Goal: Check status: Check status

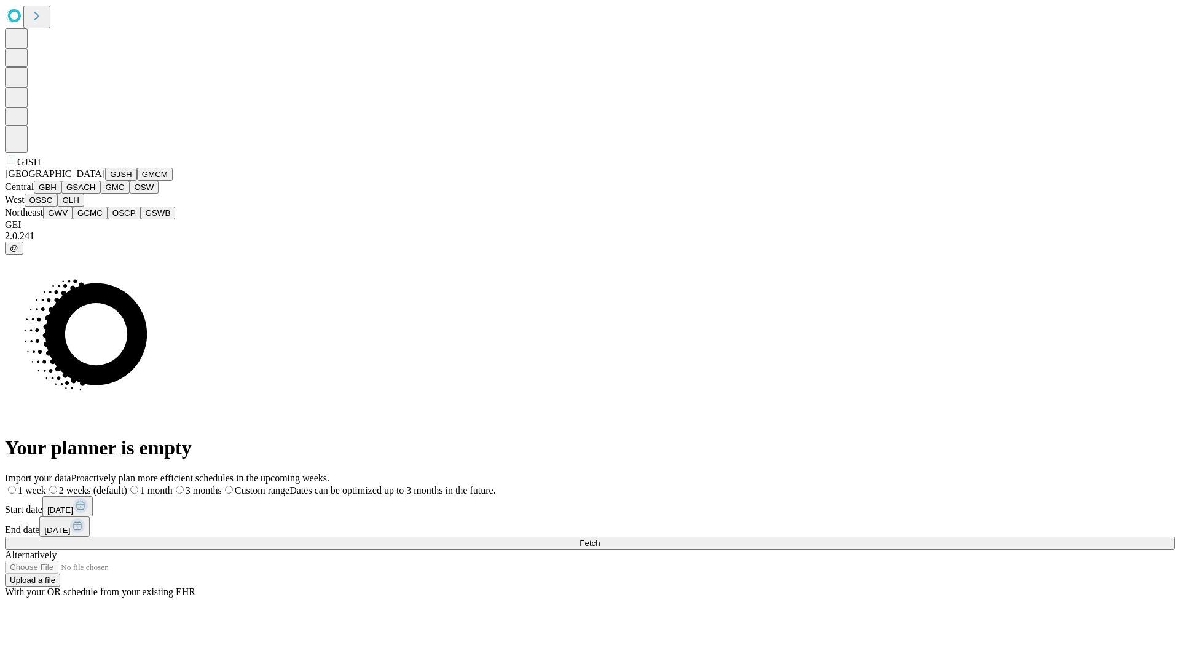
click at [105, 181] on button "GJSH" at bounding box center [121, 174] width 32 height 13
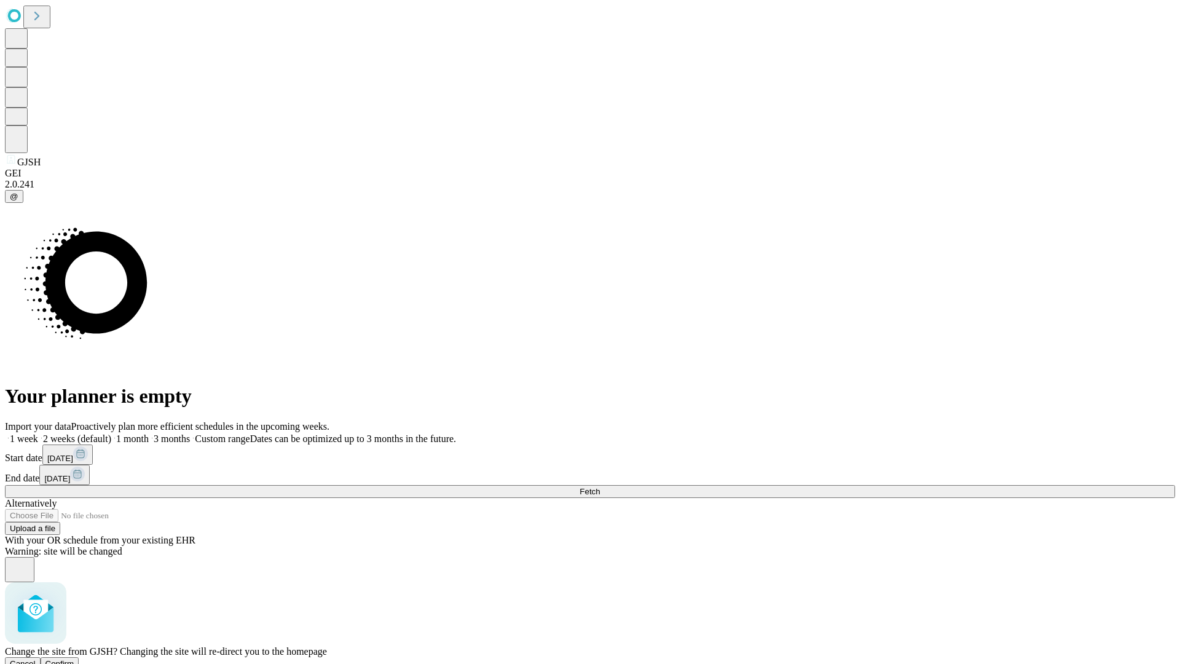
click at [74, 659] on span "Confirm" at bounding box center [59, 663] width 29 height 9
click at [149, 433] on label "1 month" at bounding box center [129, 438] width 37 height 10
click at [600, 487] on span "Fetch" at bounding box center [590, 491] width 20 height 9
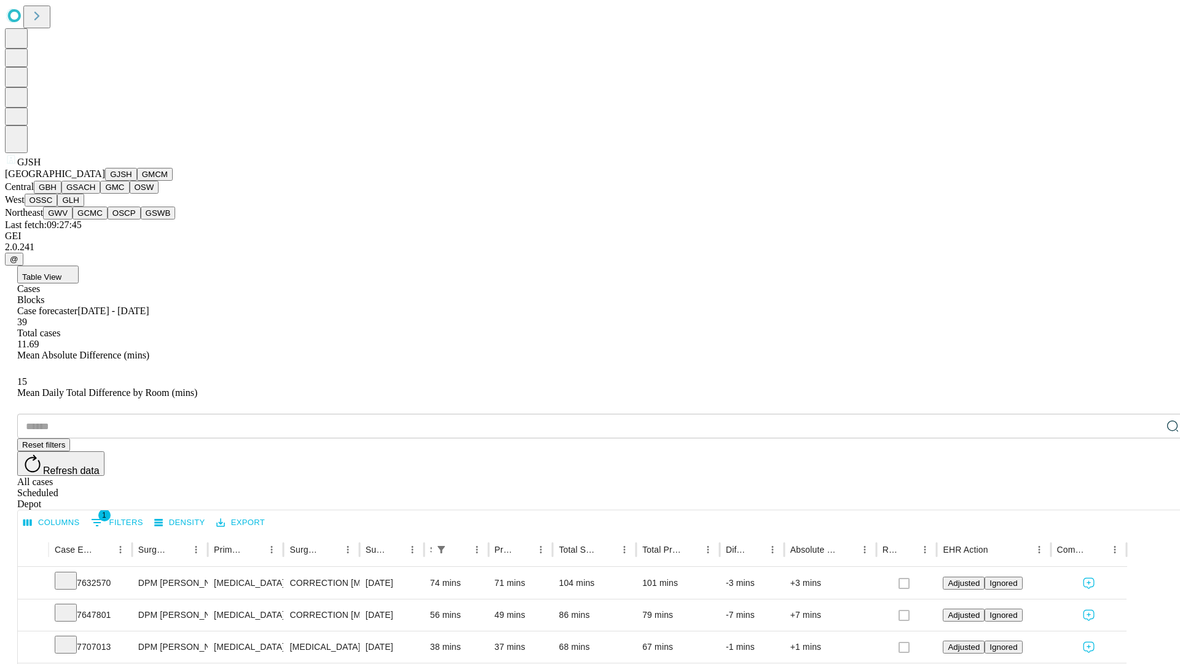
click at [137, 181] on button "GMCM" at bounding box center [155, 174] width 36 height 13
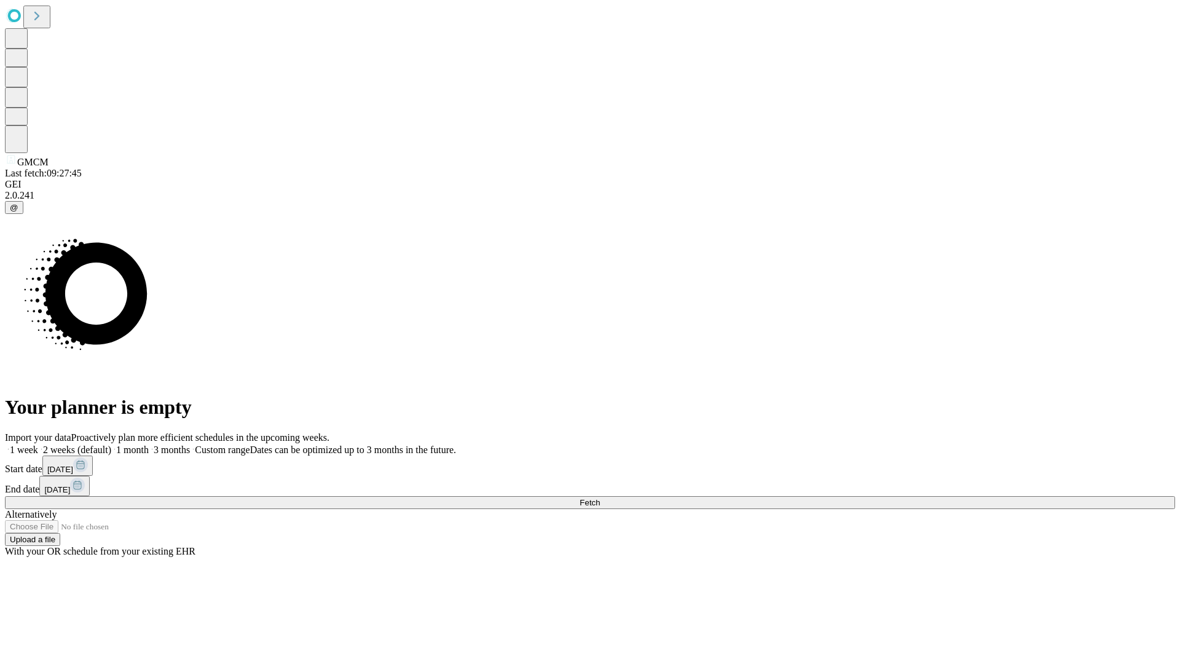
click at [149, 444] on label "1 month" at bounding box center [129, 449] width 37 height 10
click at [600, 498] on span "Fetch" at bounding box center [590, 502] width 20 height 9
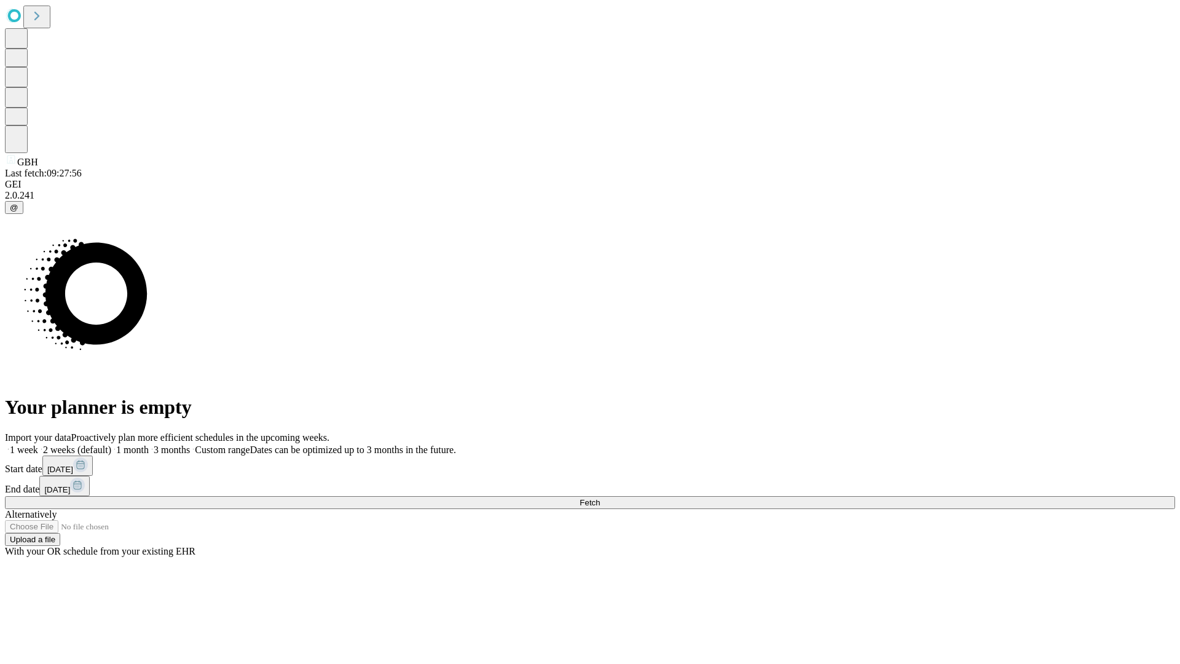
click at [149, 444] on label "1 month" at bounding box center [129, 449] width 37 height 10
click at [600, 498] on span "Fetch" at bounding box center [590, 502] width 20 height 9
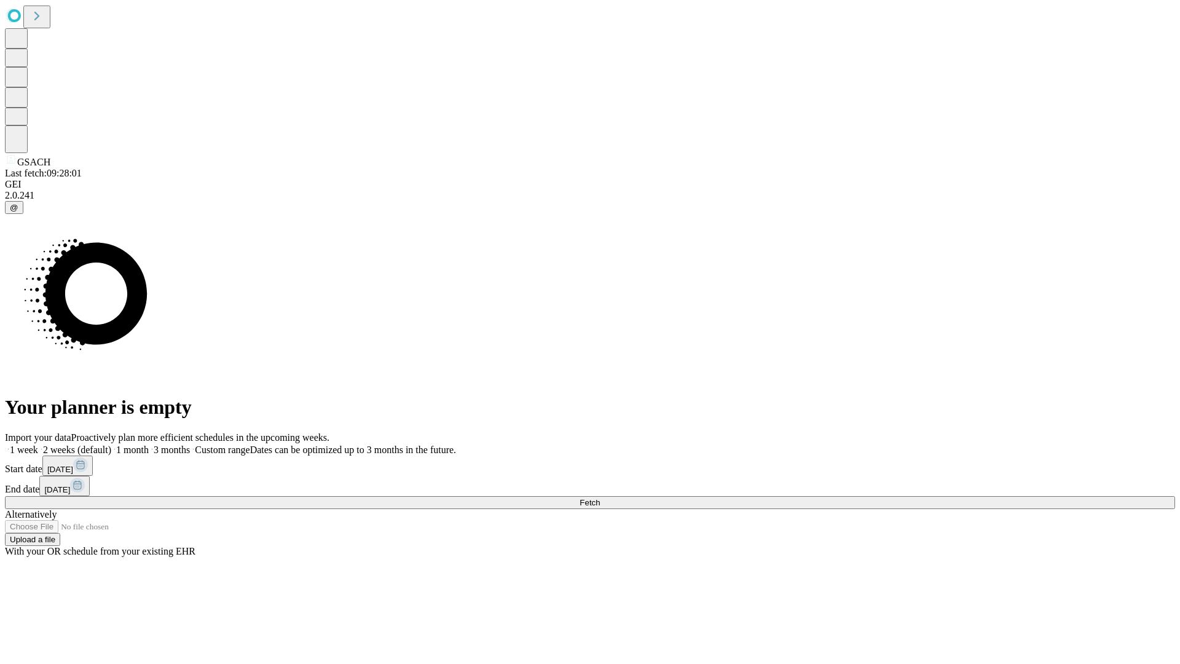
click at [149, 444] on label "1 month" at bounding box center [129, 449] width 37 height 10
click at [600, 498] on span "Fetch" at bounding box center [590, 502] width 20 height 9
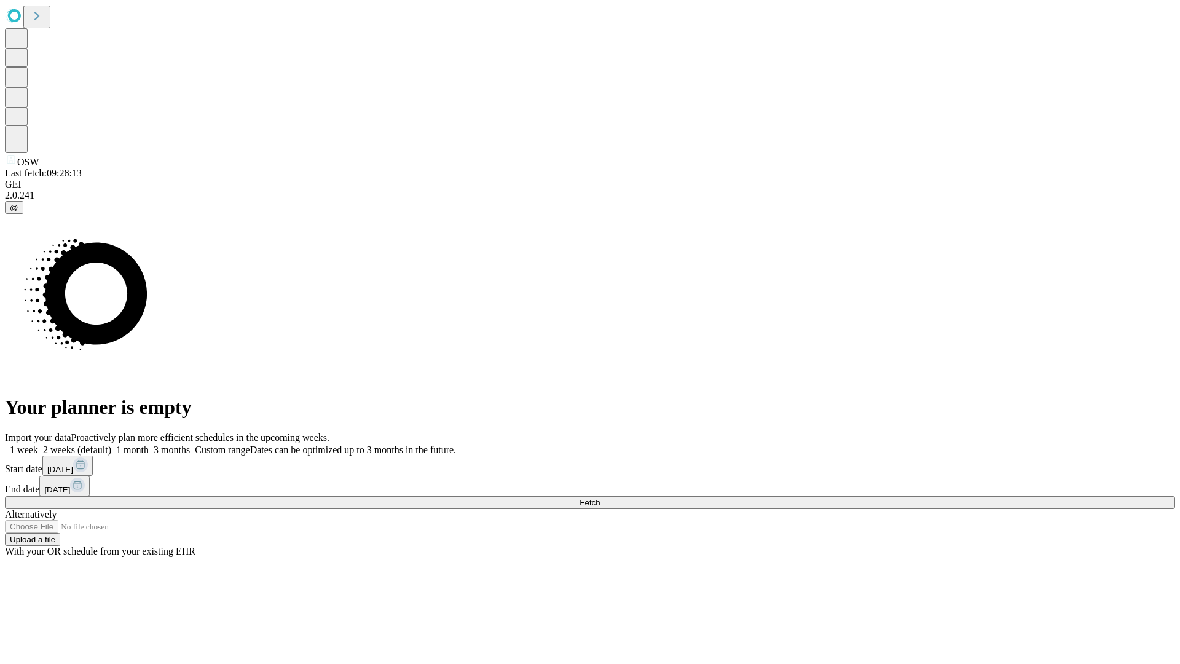
click at [149, 444] on label "1 month" at bounding box center [129, 449] width 37 height 10
click at [600, 498] on span "Fetch" at bounding box center [590, 502] width 20 height 9
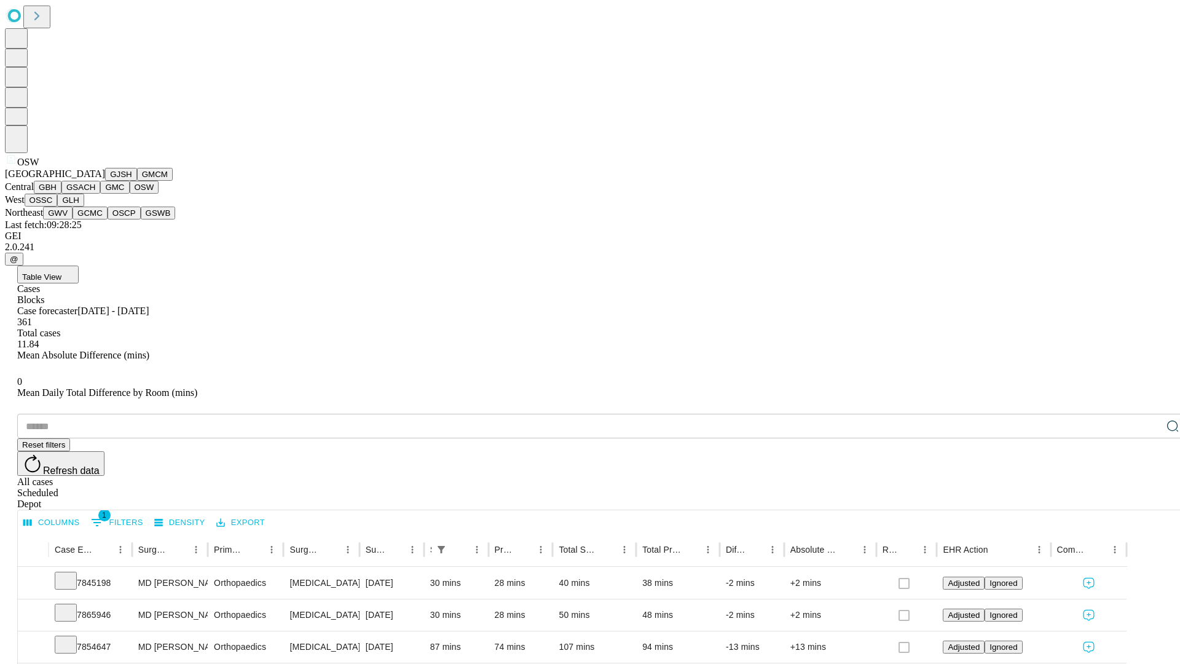
click at [58, 206] on button "OSSC" at bounding box center [41, 200] width 33 height 13
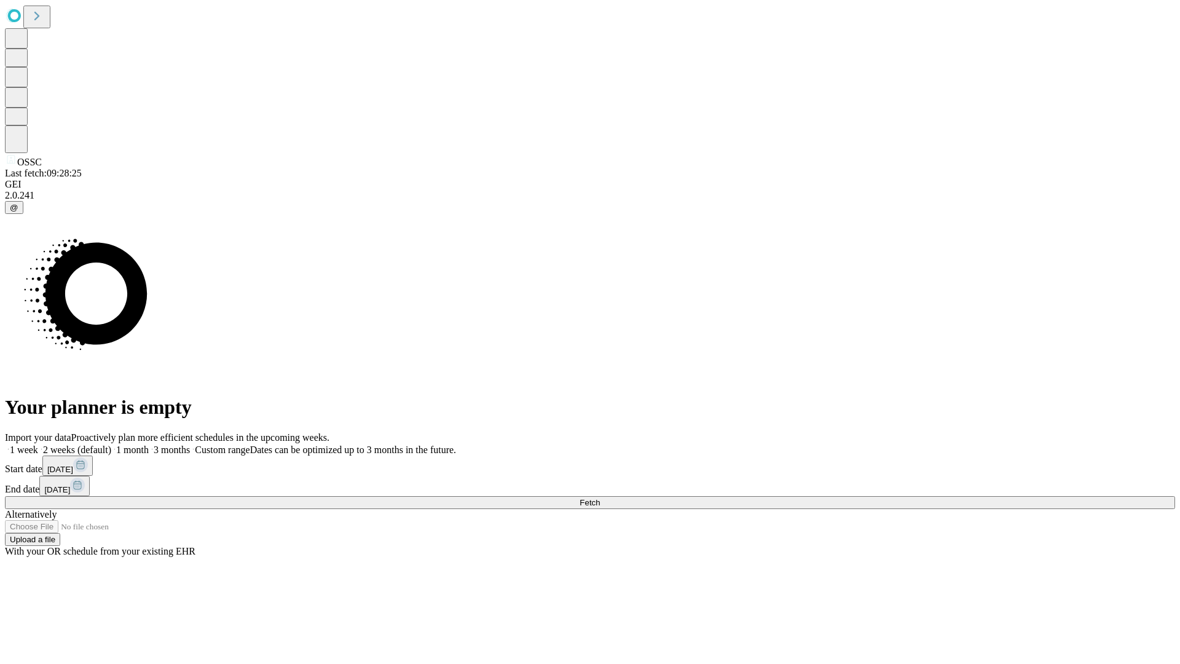
click at [149, 444] on label "1 month" at bounding box center [129, 449] width 37 height 10
click at [600, 498] on span "Fetch" at bounding box center [590, 502] width 20 height 9
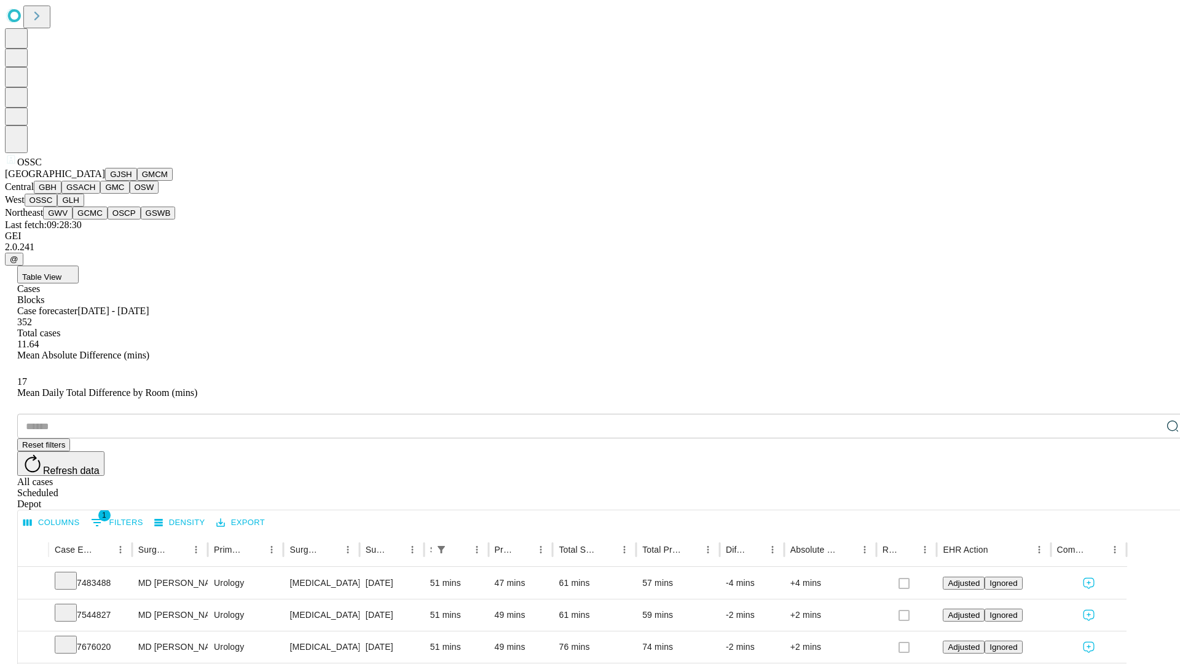
click at [84, 206] on button "GLH" at bounding box center [70, 200] width 26 height 13
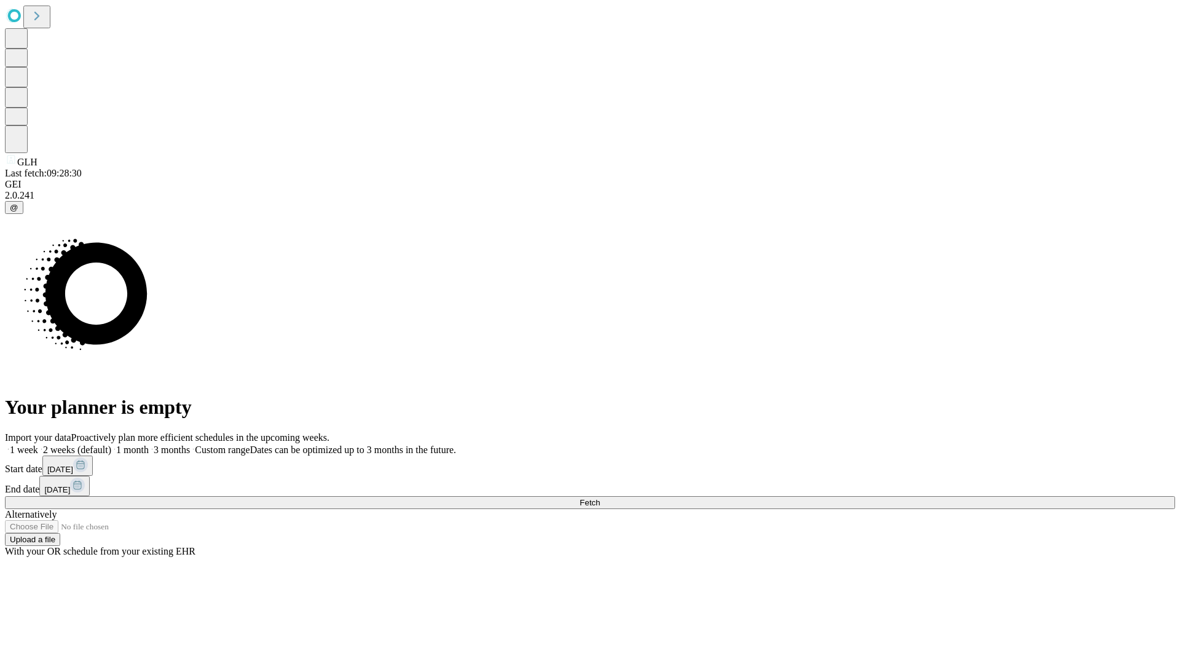
click at [149, 444] on label "1 month" at bounding box center [129, 449] width 37 height 10
click at [600, 498] on span "Fetch" at bounding box center [590, 502] width 20 height 9
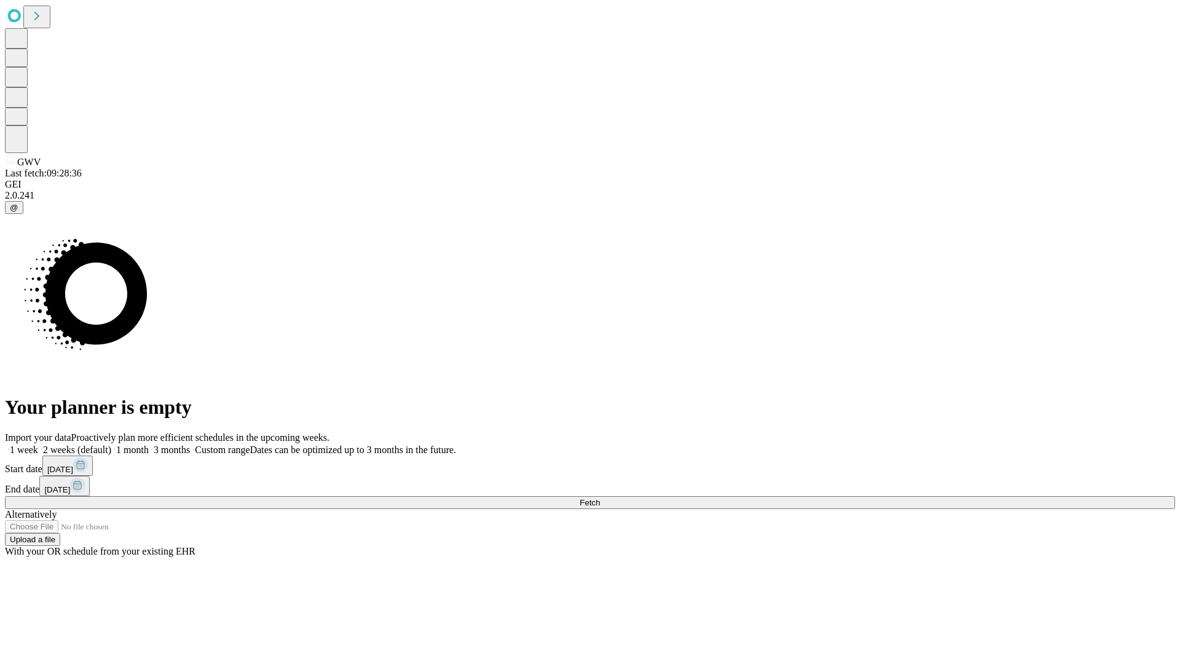
click at [600, 498] on span "Fetch" at bounding box center [590, 502] width 20 height 9
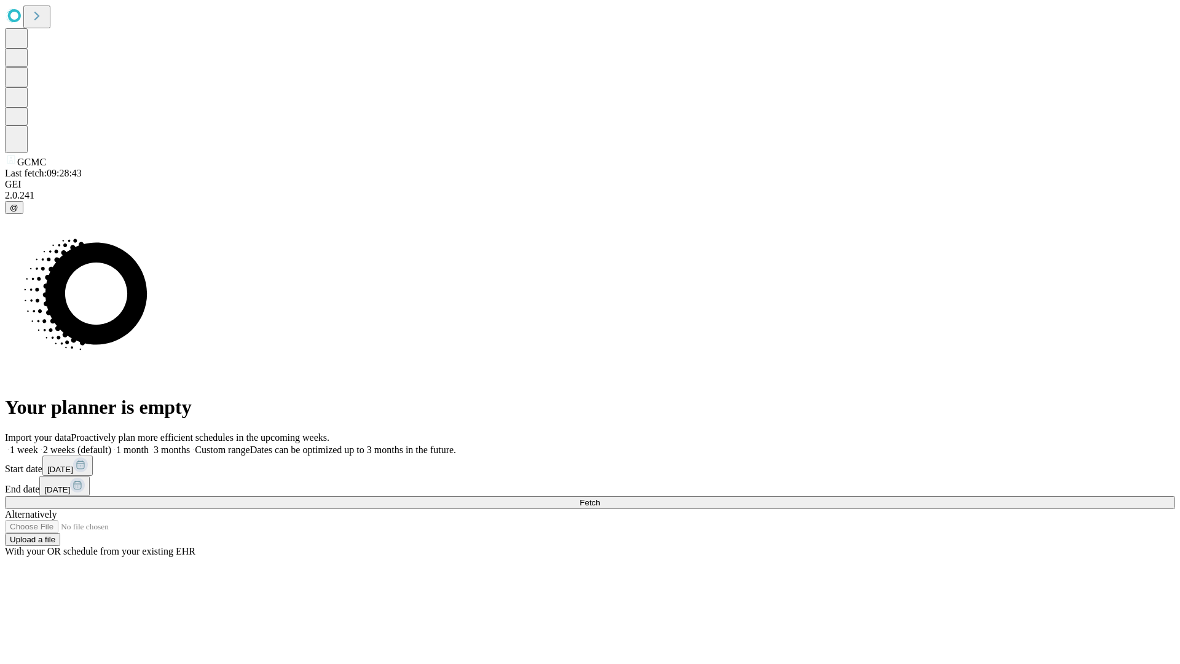
click at [149, 444] on label "1 month" at bounding box center [129, 449] width 37 height 10
click at [600, 498] on span "Fetch" at bounding box center [590, 502] width 20 height 9
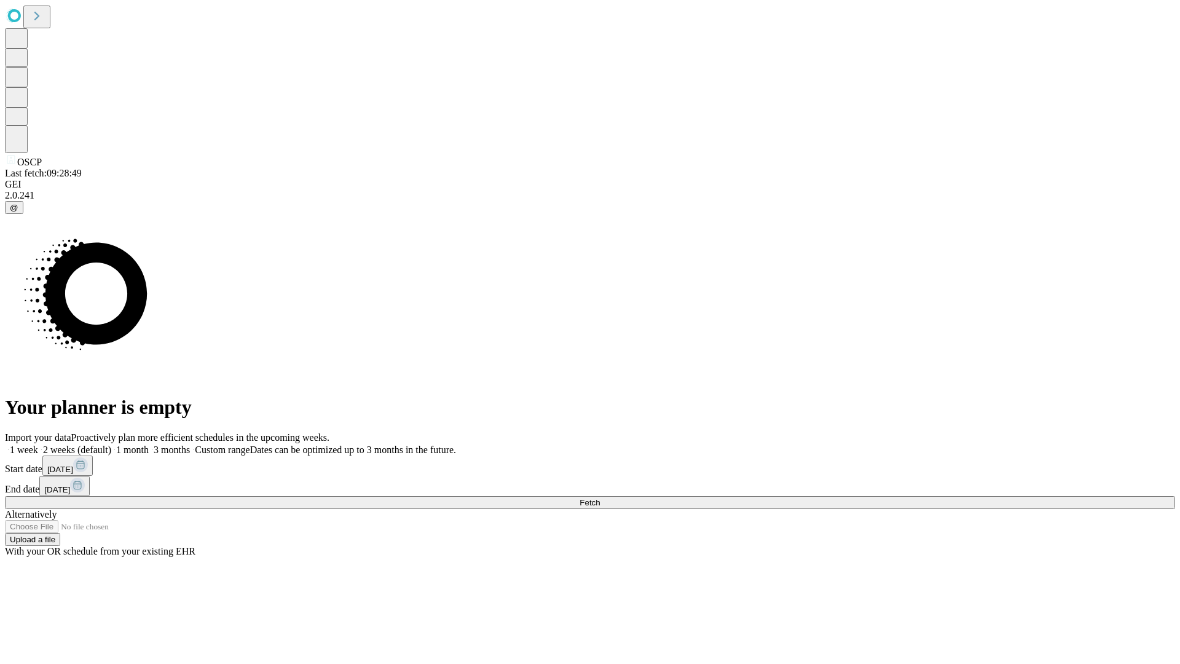
click at [149, 444] on label "1 month" at bounding box center [129, 449] width 37 height 10
click at [600, 498] on span "Fetch" at bounding box center [590, 502] width 20 height 9
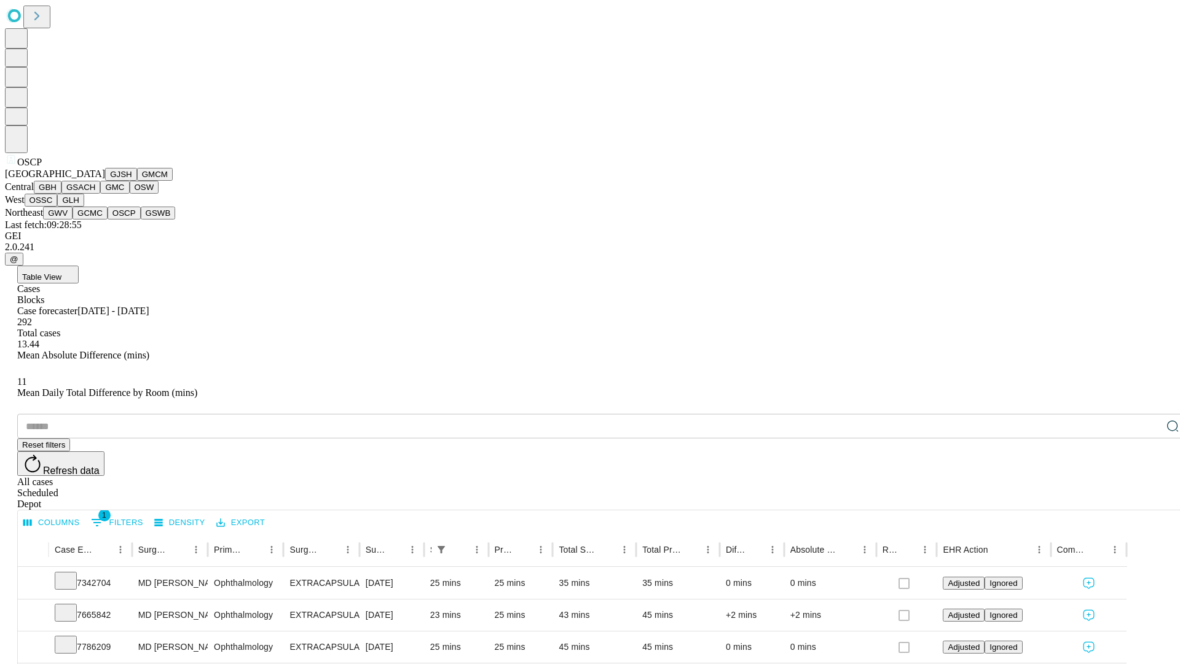
click at [141, 219] on button "GSWB" at bounding box center [158, 212] width 35 height 13
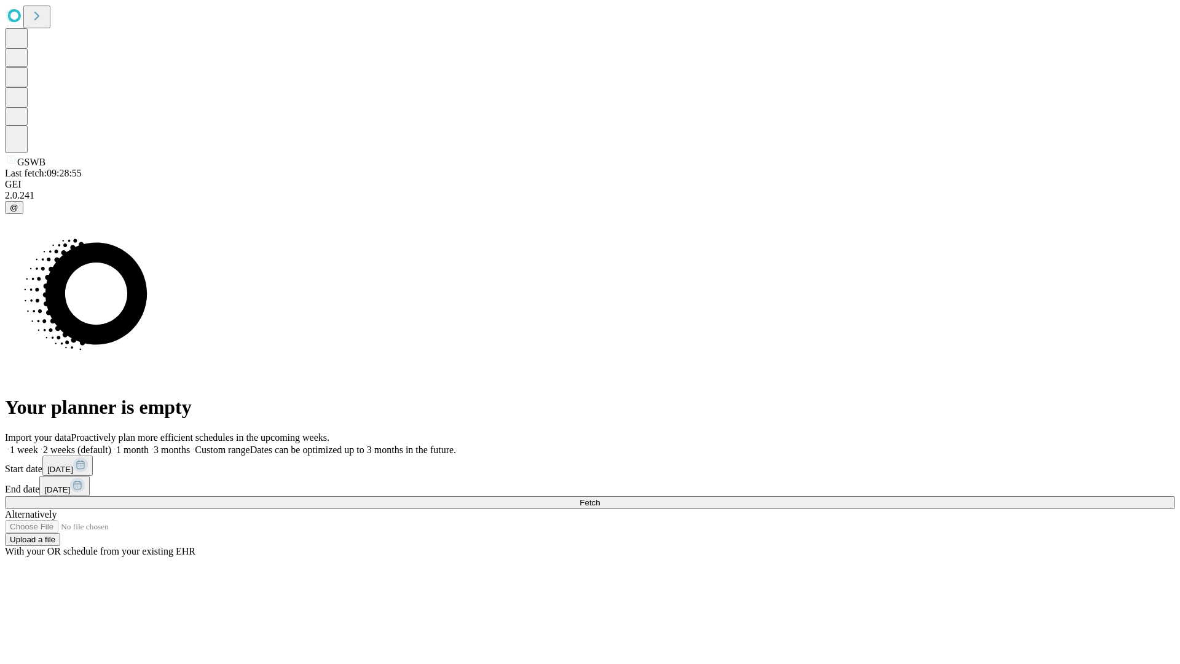
click at [600, 498] on span "Fetch" at bounding box center [590, 502] width 20 height 9
